Goal: Task Accomplishment & Management: Manage account settings

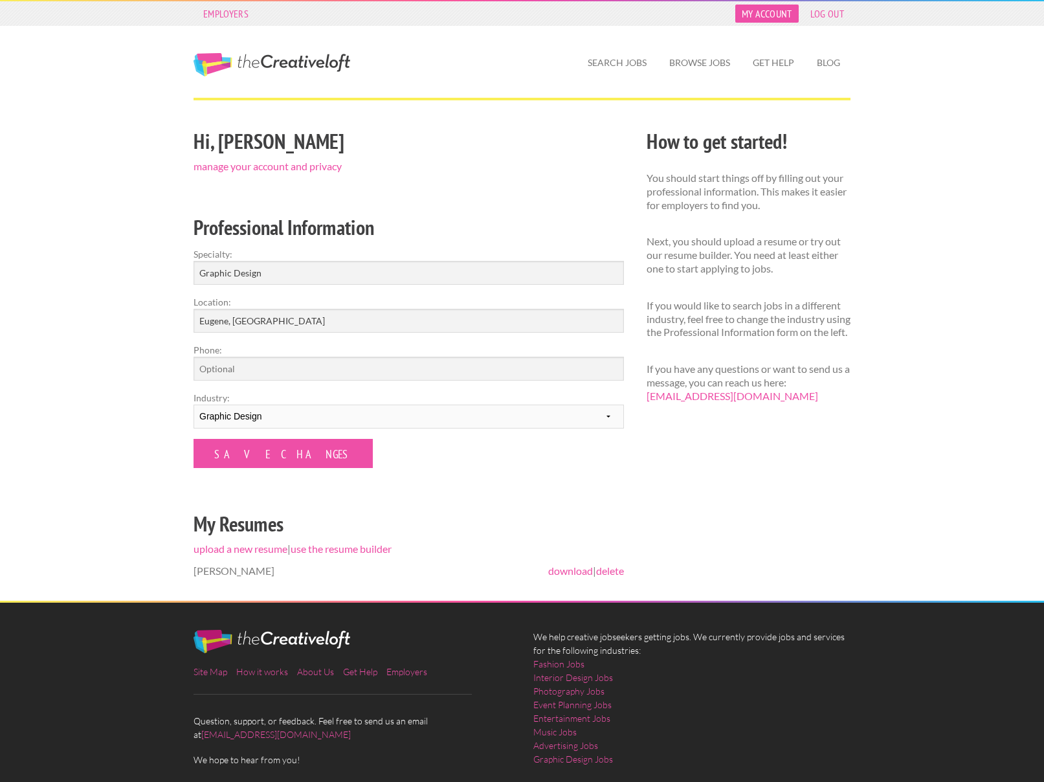
click at [766, 17] on link "My Account" at bounding box center [766, 14] width 63 height 18
click at [309, 162] on link "manage your account and privacy" at bounding box center [268, 166] width 148 height 12
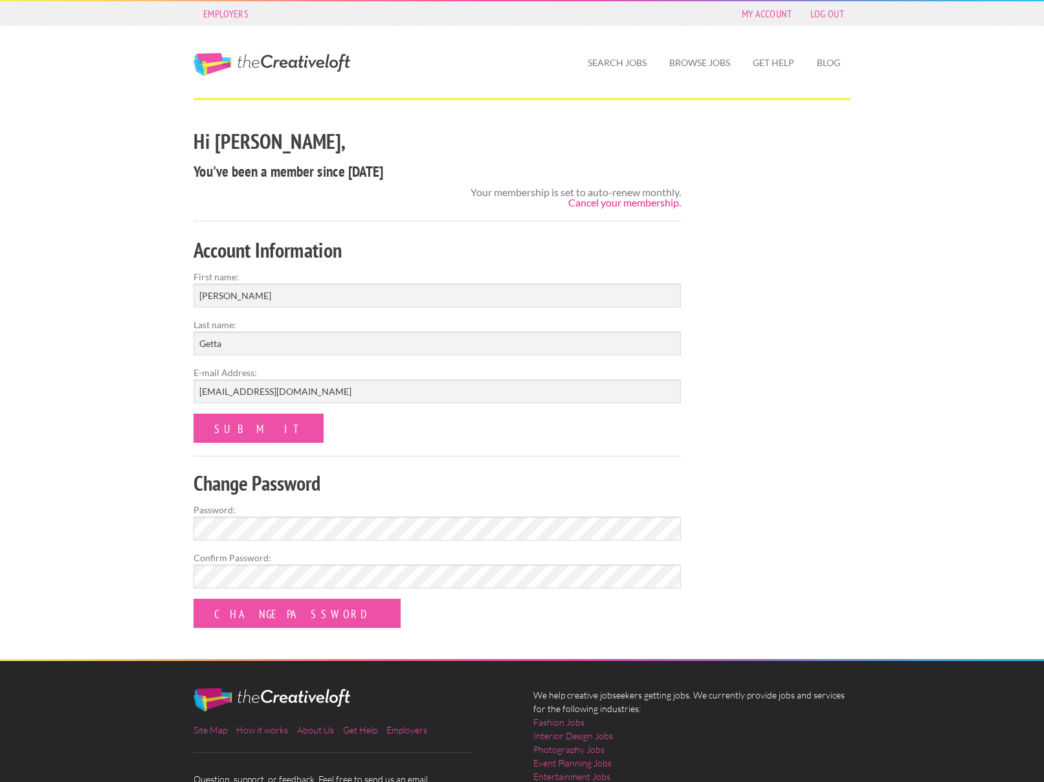
click at [659, 204] on link "Cancel your membership." at bounding box center [624, 202] width 113 height 12
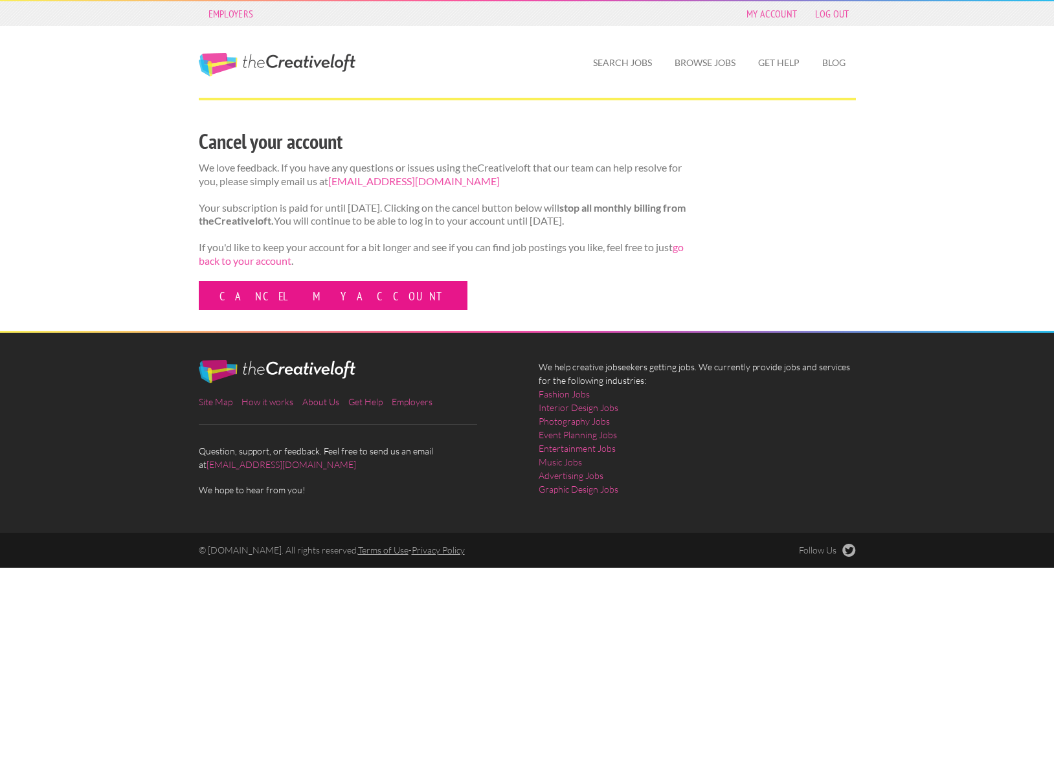
click at [273, 300] on link "Cancel my account" at bounding box center [333, 295] width 269 height 29
